Goal: Transaction & Acquisition: Purchase product/service

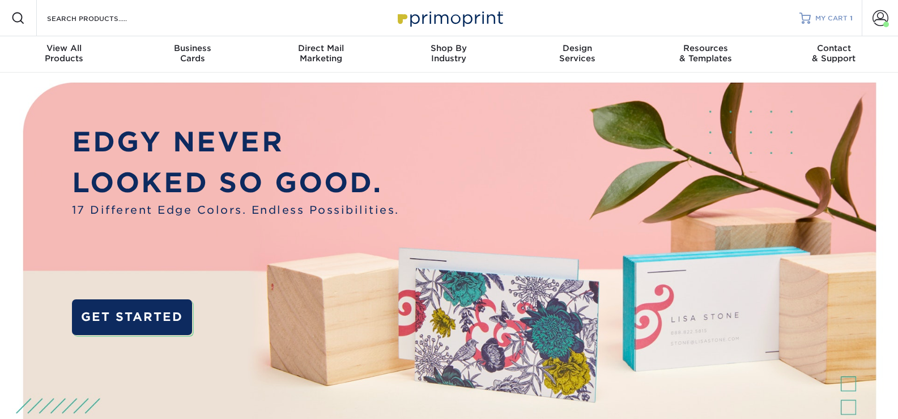
click at [820, 23] on span "MY CART" at bounding box center [831, 19] width 32 height 10
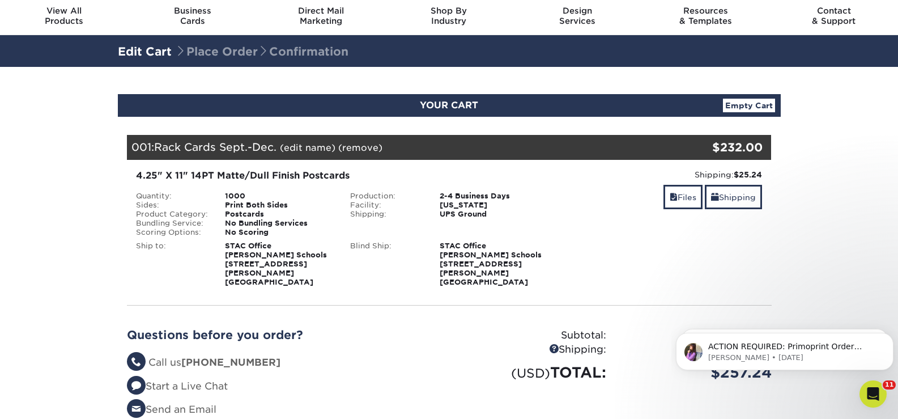
scroll to position [57, 0]
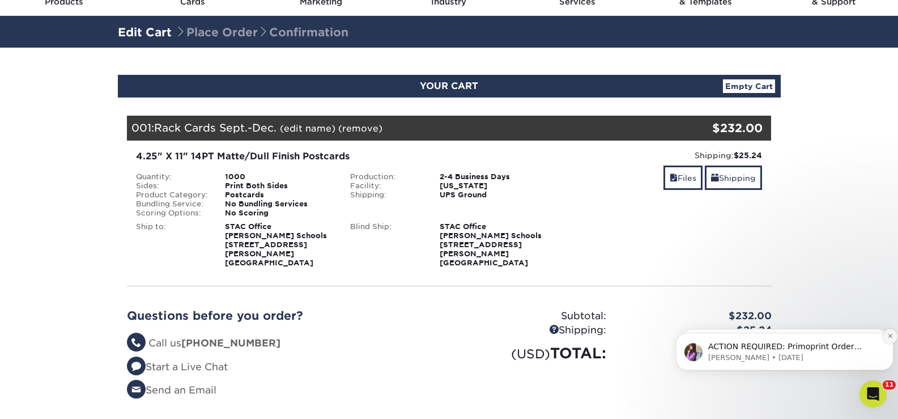
click at [890, 333] on icon "Dismiss notification" at bounding box center [890, 335] width 6 height 6
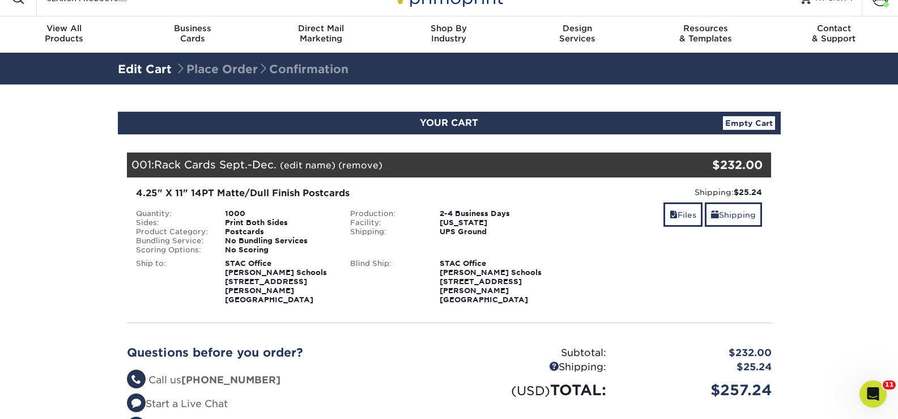
scroll to position [0, 0]
